Goal: Information Seeking & Learning: Find specific fact

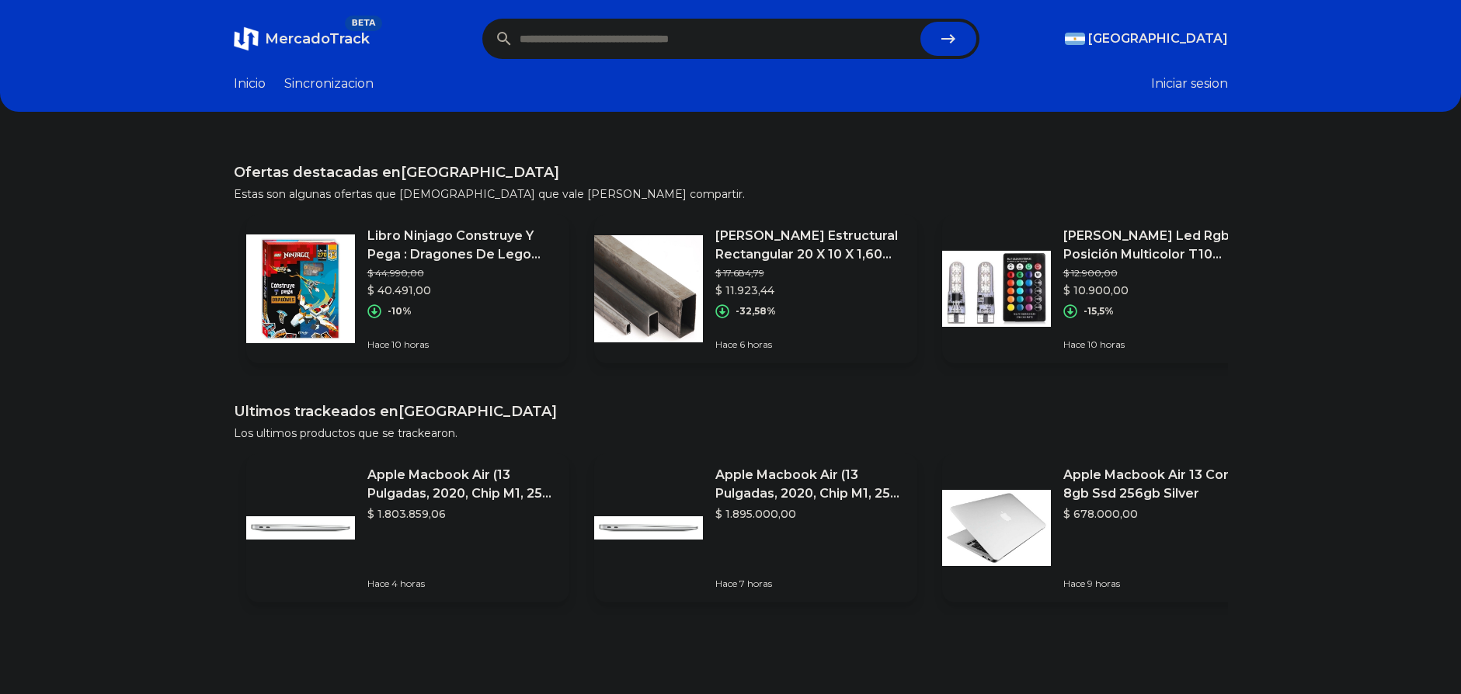
click at [1202, 85] on button "Iniciar sesion" at bounding box center [1189, 84] width 77 height 19
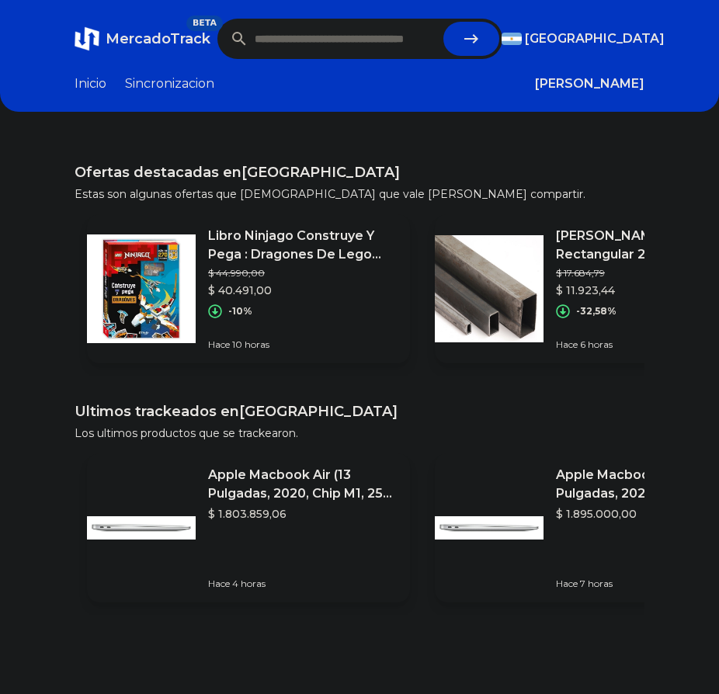
click at [569, 163] on h1 "Ofertas destacadas en Argentina" at bounding box center [360, 173] width 570 height 22
click at [271, 168] on h1 "Ofertas destacadas en Argentina" at bounding box center [360, 173] width 570 height 22
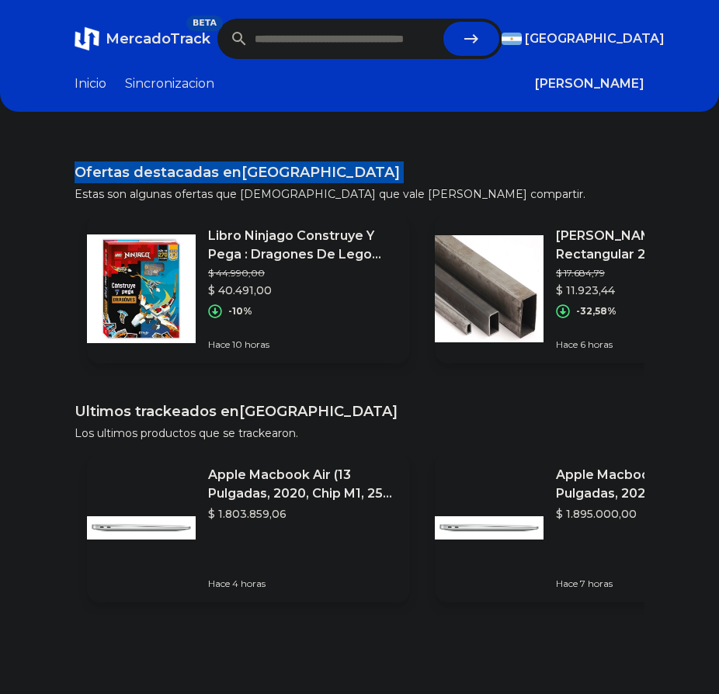
click at [271, 168] on h1 "Ofertas destacadas en Argentina" at bounding box center [360, 173] width 570 height 22
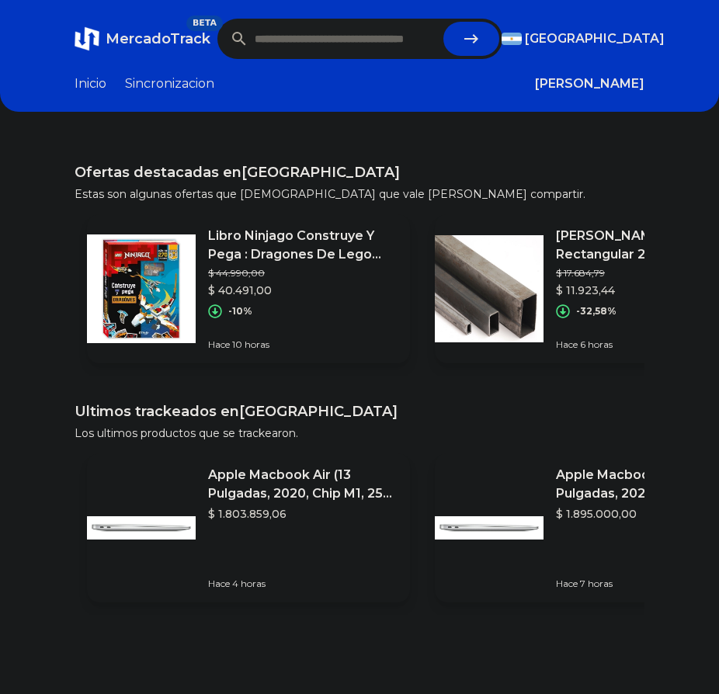
click at [349, 42] on input "text" at bounding box center [346, 39] width 183 height 34
type input "**********"
click at [444, 22] on button "submit" at bounding box center [472, 39] width 56 height 34
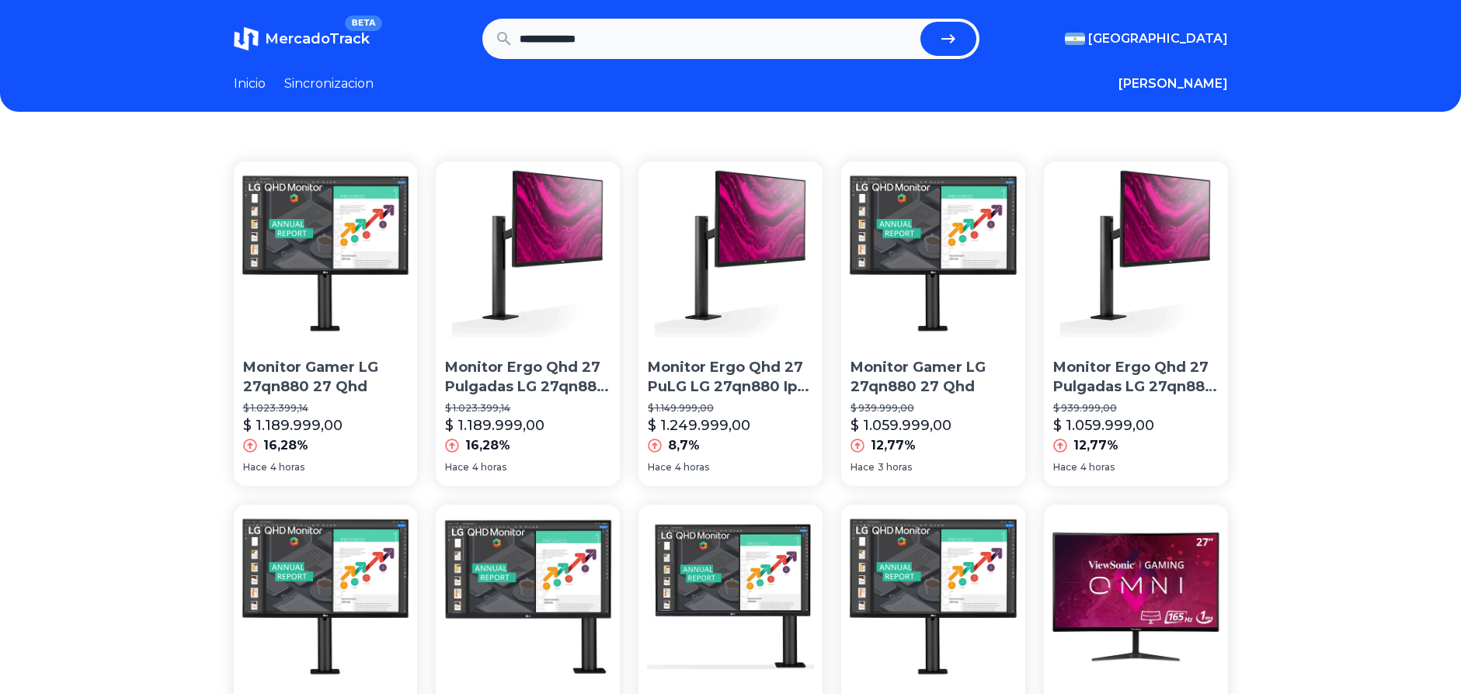
click at [324, 75] on link "Sincronizacion" at bounding box center [328, 84] width 89 height 19
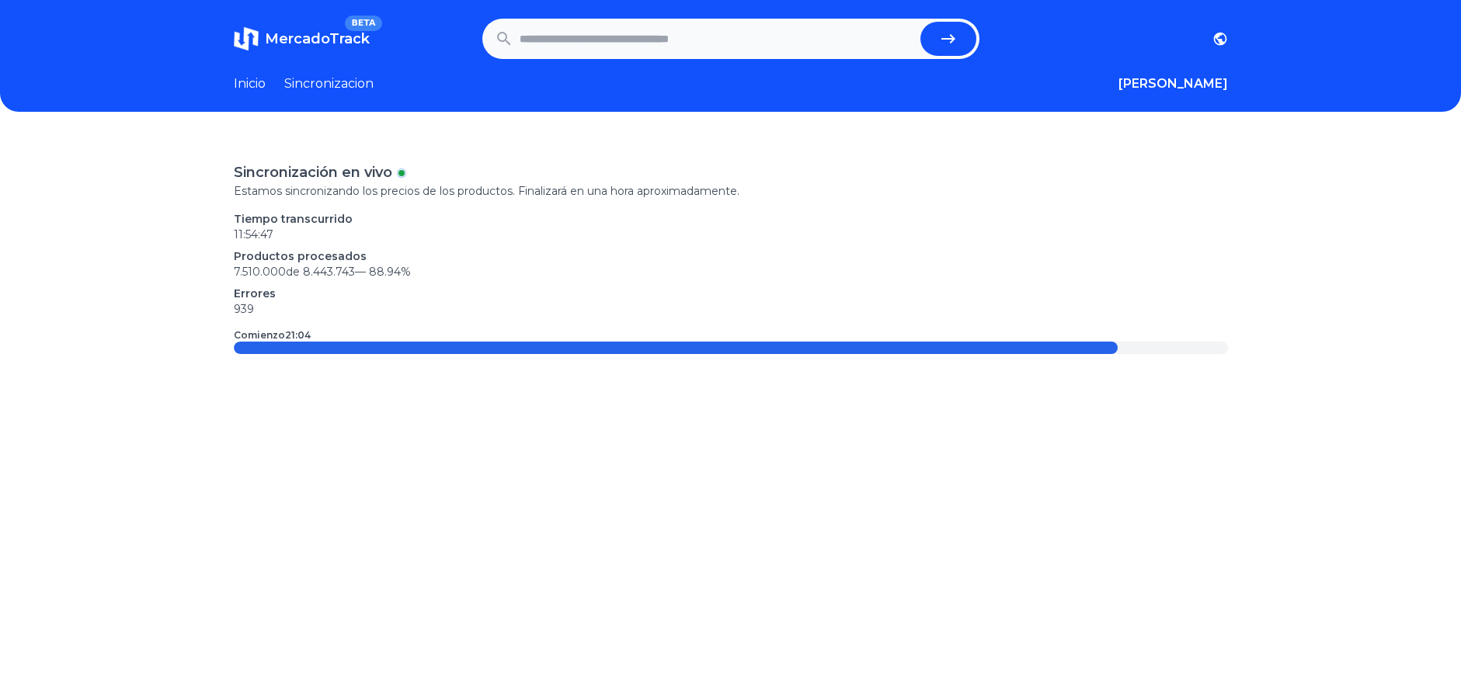
type input "**********"
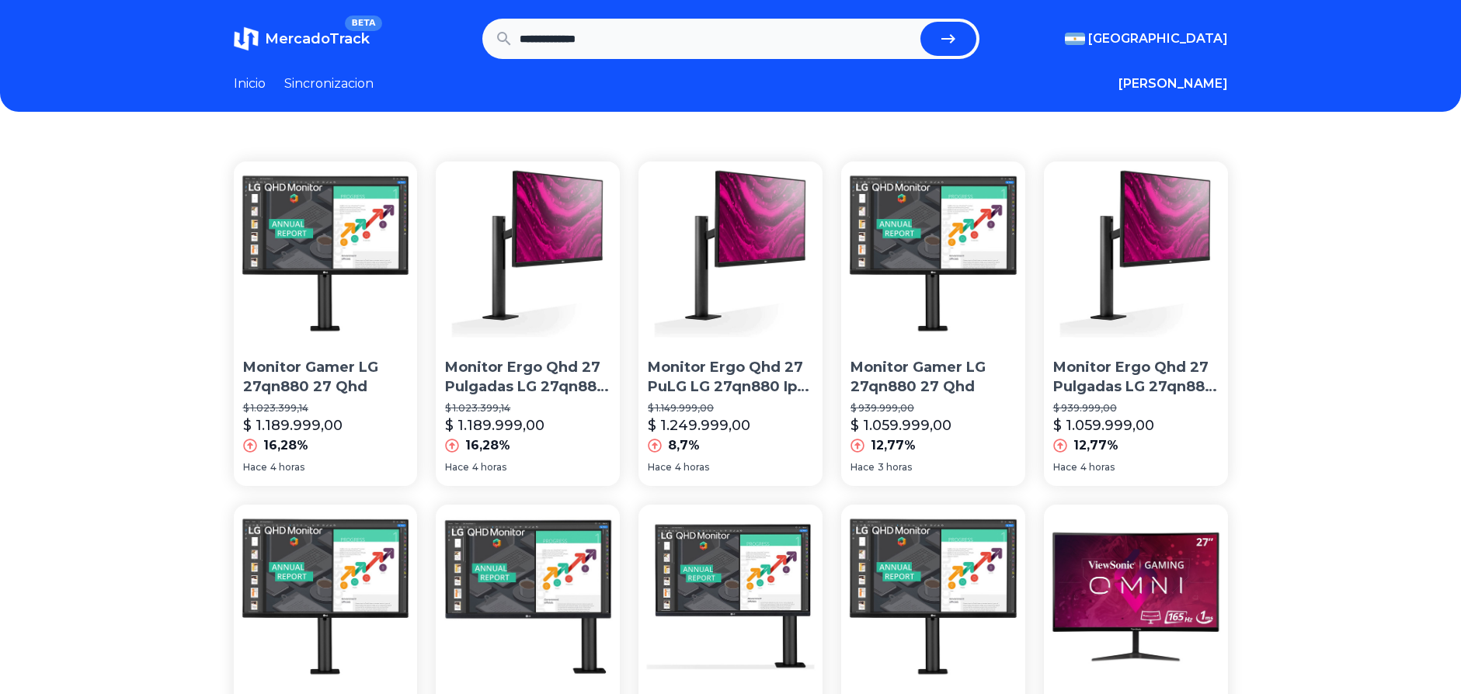
click at [252, 83] on link "Inicio" at bounding box center [250, 84] width 32 height 19
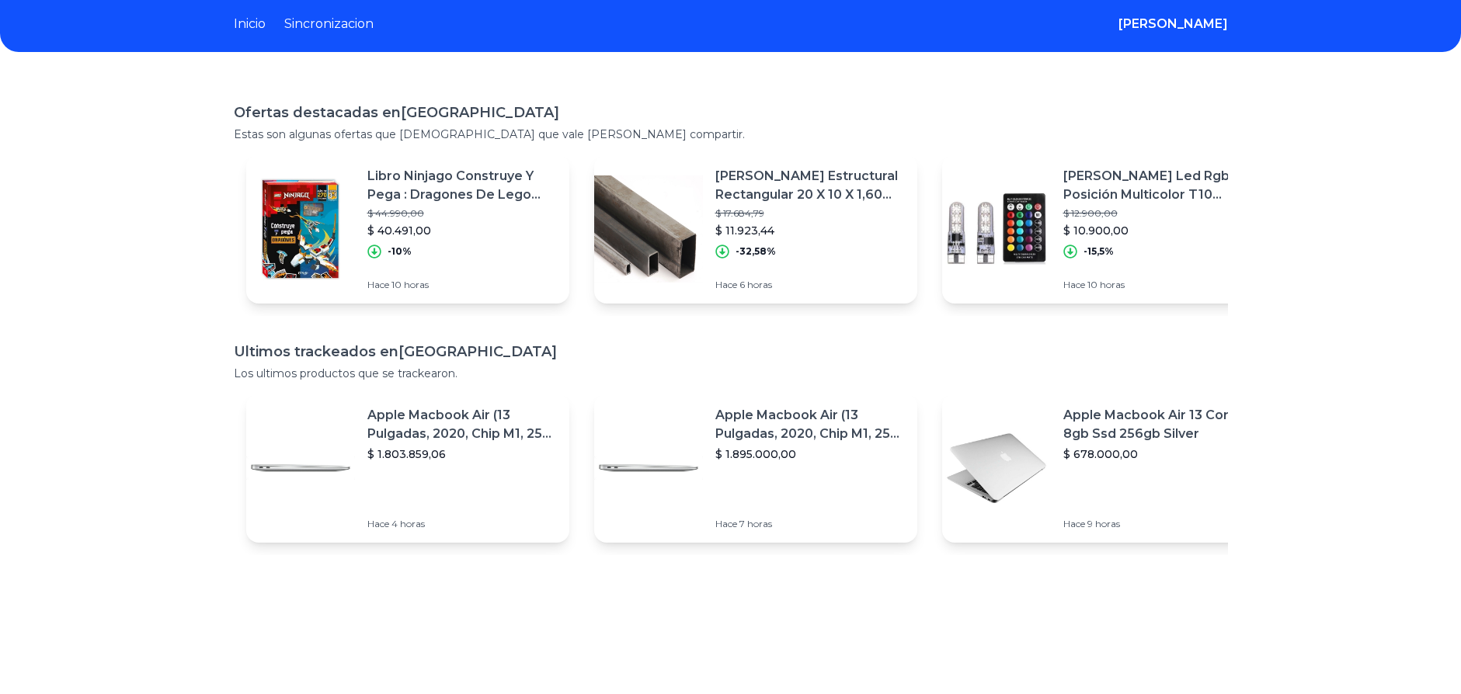
scroll to position [93, 0]
